Goal: Navigation & Orientation: Go to known website

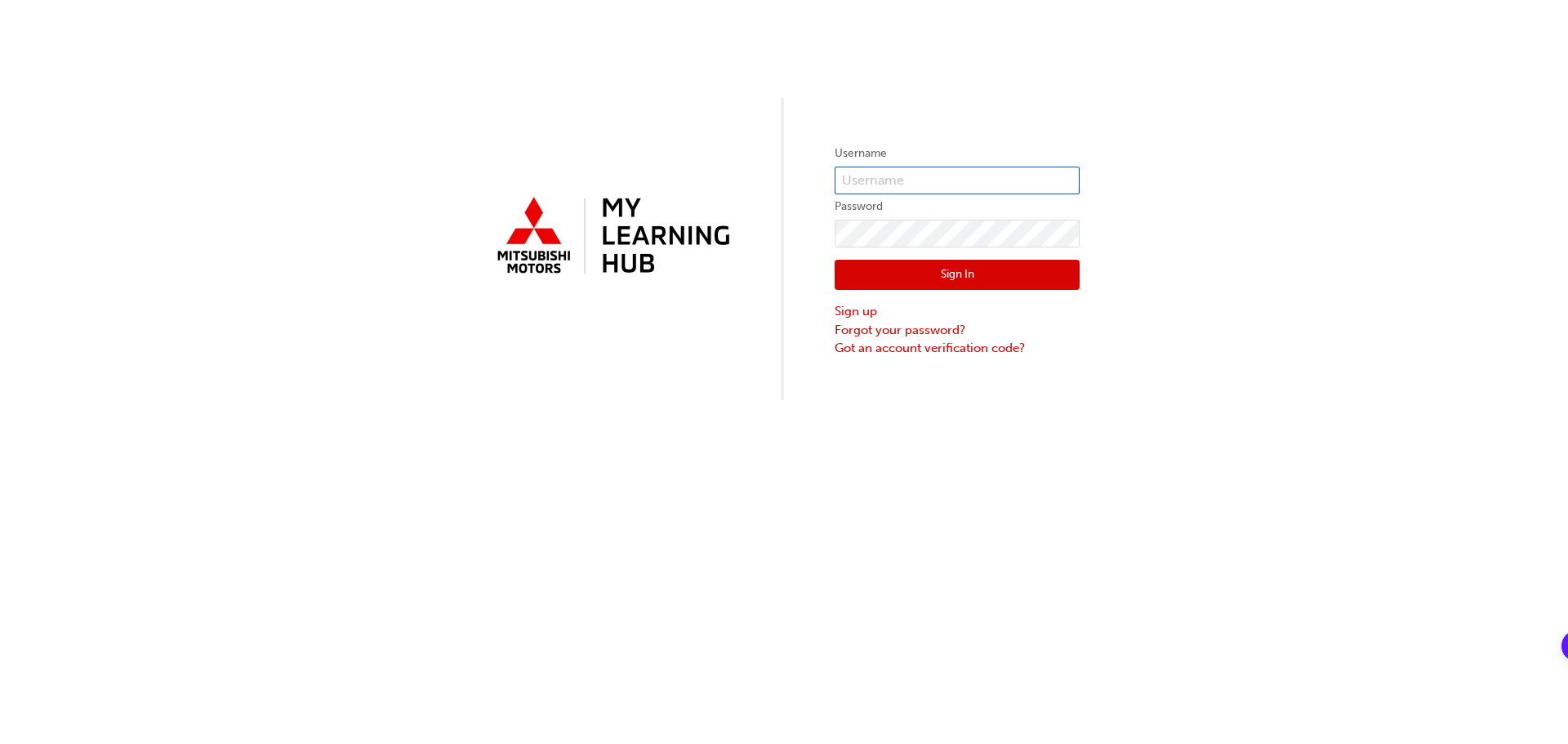
type input "[PERSON_NAME][EMAIL_ADDRESS][PERSON_NAME][DOMAIN_NAME]"
click at [872, 278] on button "Sign In" at bounding box center [956, 275] width 245 height 31
